Goal: Information Seeking & Learning: Get advice/opinions

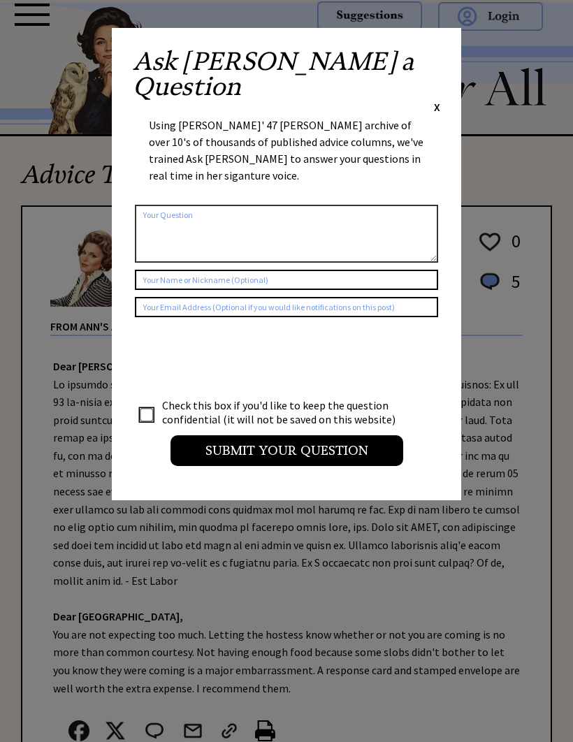
click at [438, 100] on span "X" at bounding box center [437, 107] width 6 height 14
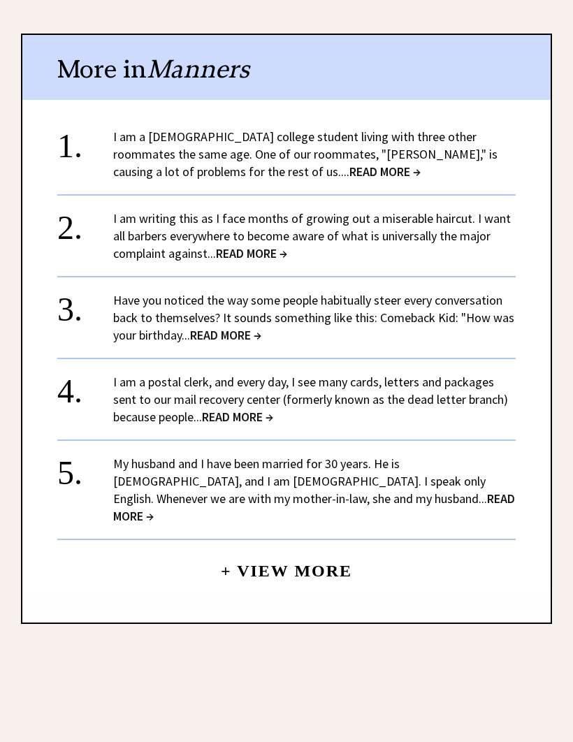
scroll to position [1268, 0]
click at [349, 164] on span "READ MORE →" at bounding box center [384, 172] width 71 height 16
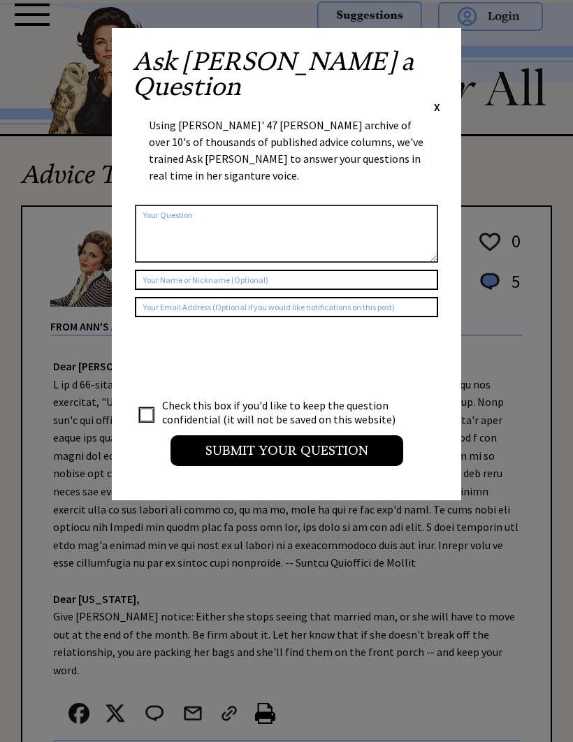
click at [439, 100] on span "X" at bounding box center [437, 107] width 6 height 14
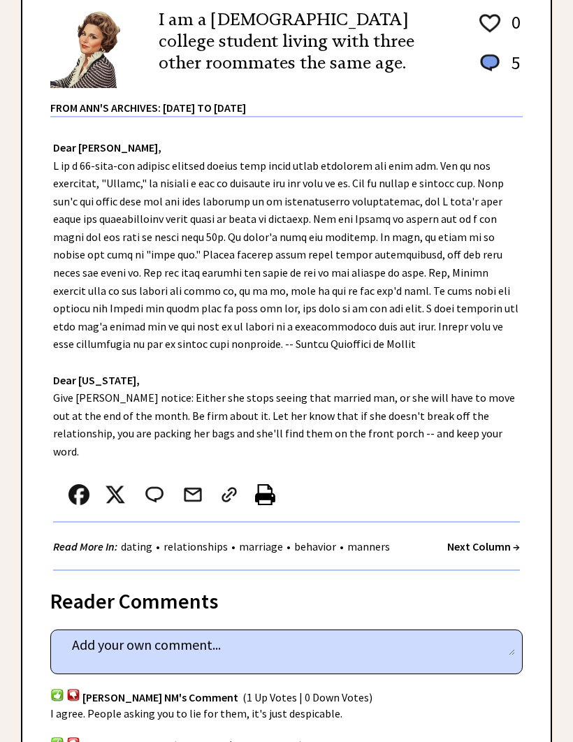
scroll to position [221, 0]
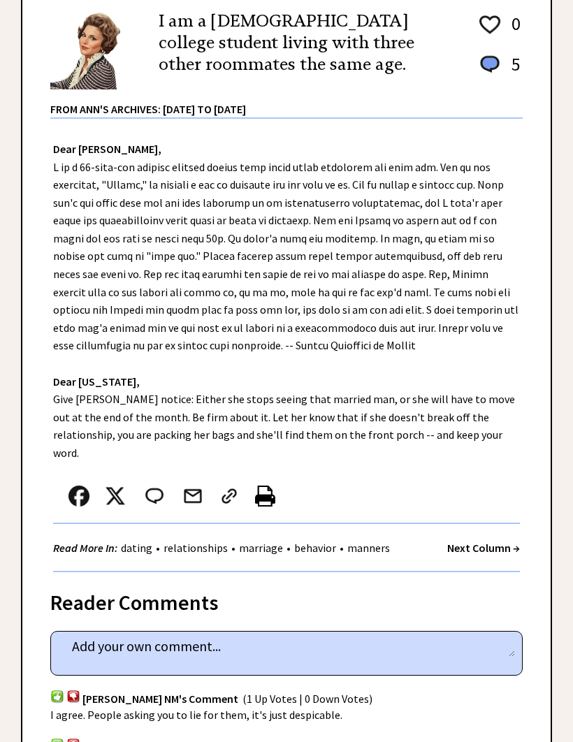
click at [23, 204] on div "Dear Ann Landers, Dear Oregon, Give Gloria notice: Either she stops seeing that…" at bounding box center [286, 347] width 528 height 454
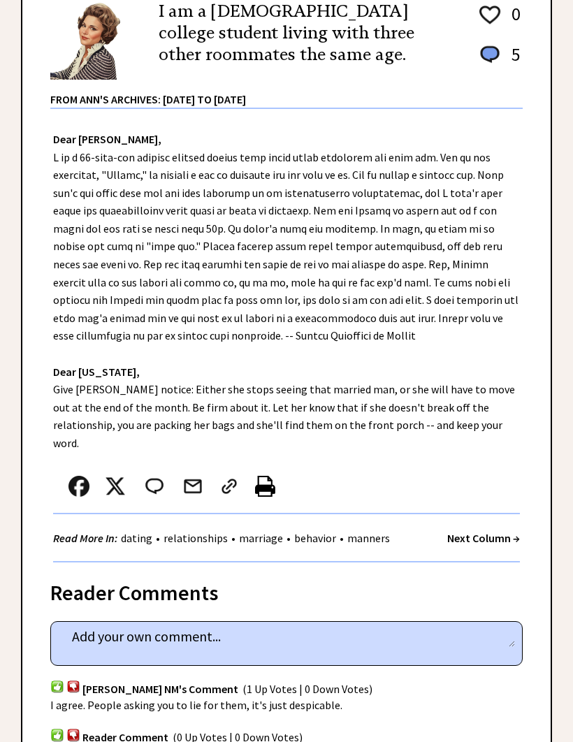
scroll to position [242, 0]
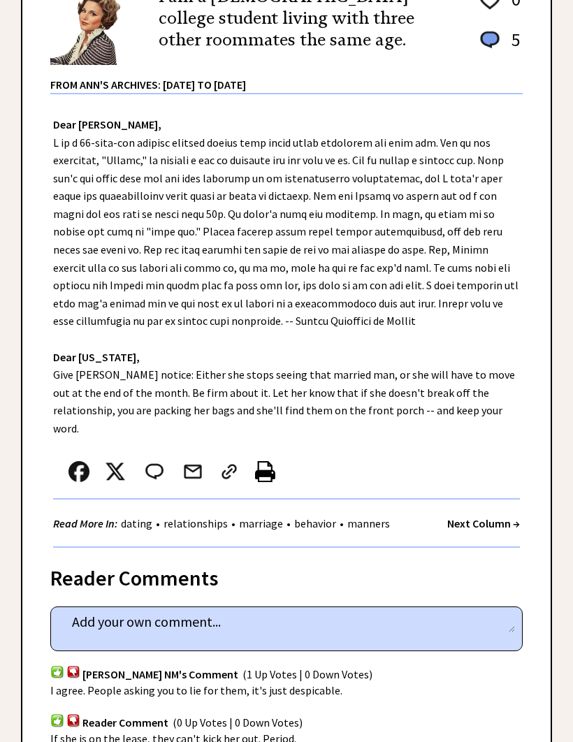
click at [65, 163] on div "Dear Ann Landers, Dear Oregon, Give Gloria notice: Either she stops seeing that…" at bounding box center [286, 321] width 528 height 454
click at [68, 163] on div "Dear Ann Landers, Dear Oregon, Give Gloria notice: Either she stops seeing that…" at bounding box center [286, 321] width 528 height 454
click at [83, 185] on div "Dear Ann Landers, Dear Oregon, Give Gloria notice: Either she stops seeing that…" at bounding box center [286, 321] width 528 height 454
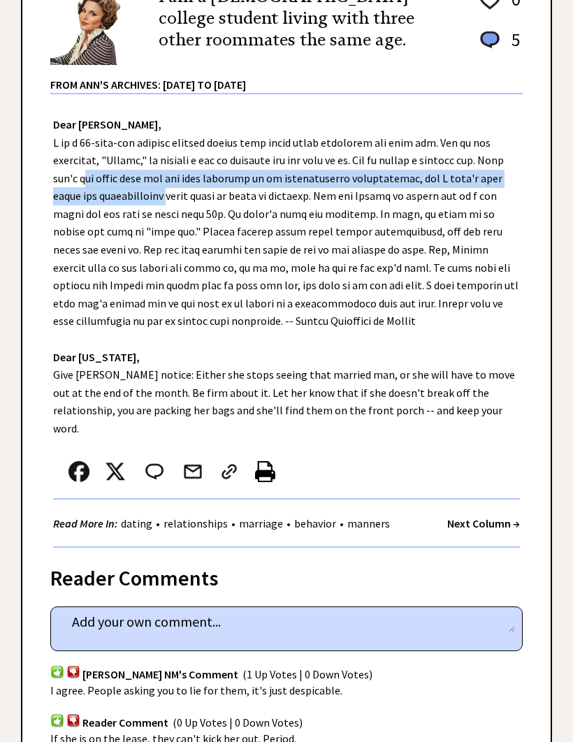
copy div "the first time she has been involved in an inappropriate relationship, but I di…"
click at [30, 168] on div "Dear Ann Landers, Dear Oregon, Give Gloria notice: Either she stops seeing that…" at bounding box center [286, 321] width 528 height 454
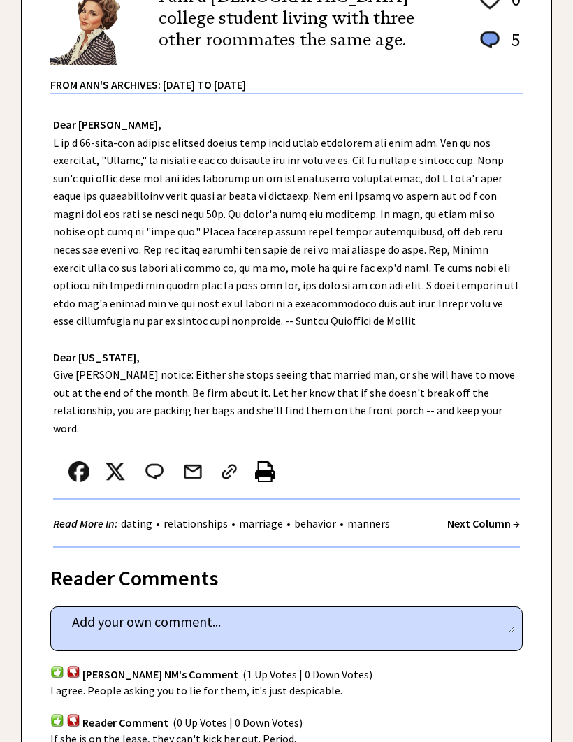
click at [50, 240] on div "Dear Ann Landers, Dear Oregon, Give Gloria notice: Either she stops seeing that…" at bounding box center [286, 321] width 528 height 454
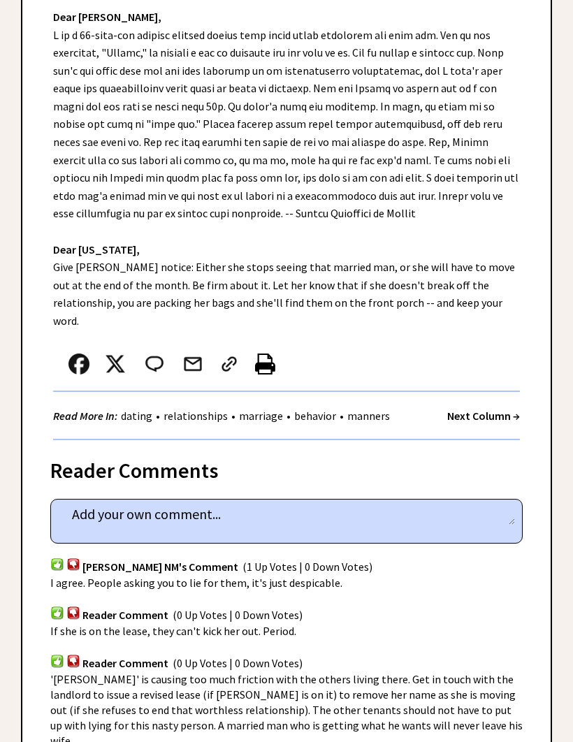
scroll to position [351, 0]
